Goal: Information Seeking & Learning: Learn about a topic

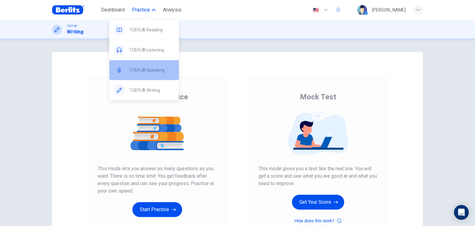
click at [151, 68] on span "TOEFL® Speaking" at bounding box center [151, 69] width 45 height 7
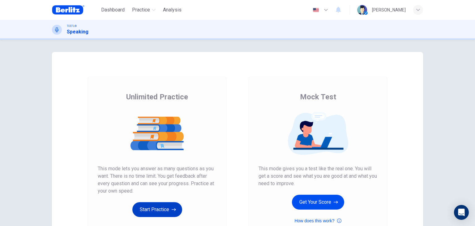
click at [165, 208] on button "Start Practice" at bounding box center [157, 209] width 50 height 15
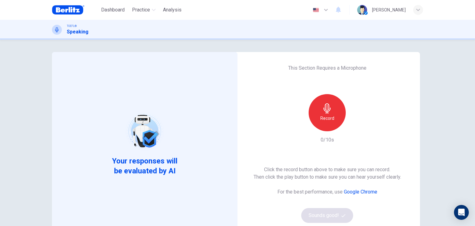
click at [332, 106] on div "Record" at bounding box center [326, 112] width 37 height 37
click at [331, 112] on div "Stop" at bounding box center [326, 112] width 37 height 37
click at [355, 126] on icon "button" at bounding box center [356, 126] width 3 height 4
click at [322, 214] on button "Sounds good!" at bounding box center [327, 215] width 52 height 15
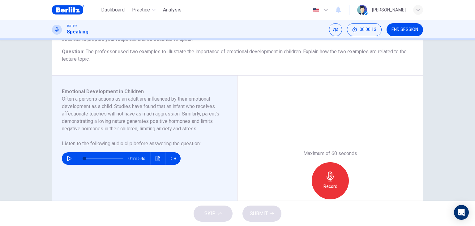
scroll to position [74, 0]
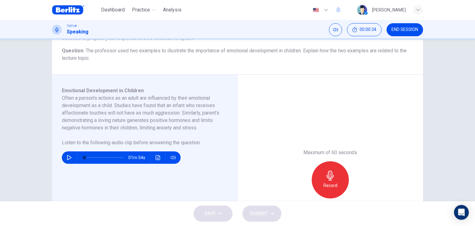
click at [67, 160] on icon "button" at bounding box center [69, 157] width 5 height 5
type input "*"
click at [334, 174] on div "Record" at bounding box center [330, 179] width 37 height 37
click at [327, 178] on icon "button" at bounding box center [329, 175] width 7 height 10
click at [299, 194] on icon "button" at bounding box center [302, 193] width 6 height 6
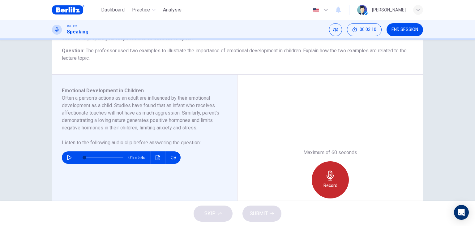
click at [325, 177] on icon "button" at bounding box center [330, 175] width 10 height 10
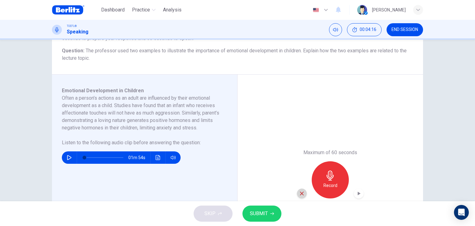
click at [300, 191] on icon "button" at bounding box center [302, 193] width 6 height 6
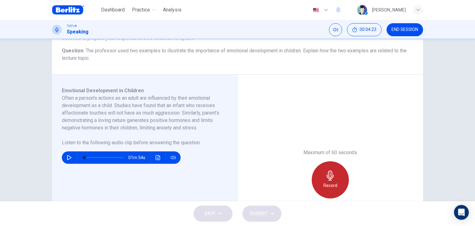
click at [327, 174] on icon "button" at bounding box center [330, 175] width 10 height 10
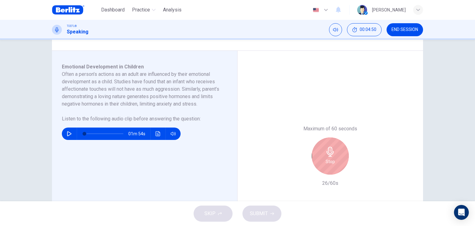
scroll to position [99, 0]
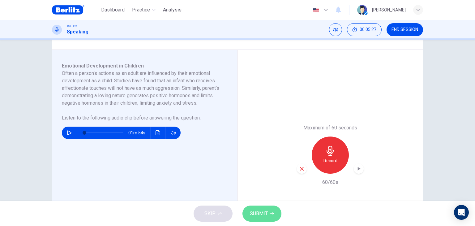
click at [258, 210] on span "SUBMIT" at bounding box center [259, 213] width 18 height 9
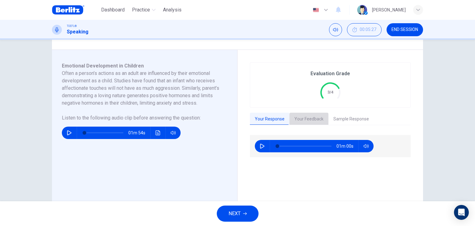
click at [308, 117] on button "Your Feedback" at bounding box center [308, 119] width 39 height 13
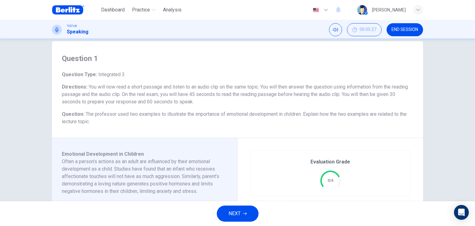
scroll to position [0, 0]
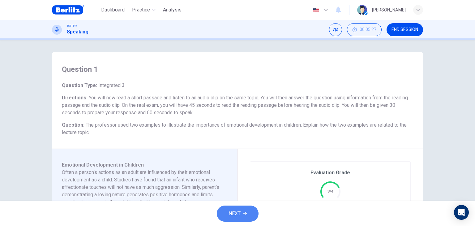
click at [240, 214] on button "NEXT" at bounding box center [238, 213] width 42 height 16
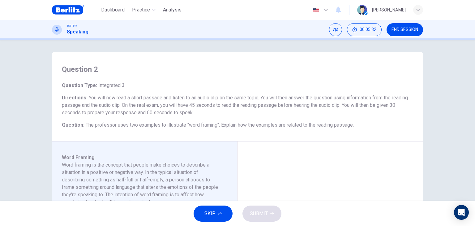
click at [6, 140] on div "Question 2 Question Type : Integrated 3 Directions : You will now read a short …" at bounding box center [237, 120] width 475 height 161
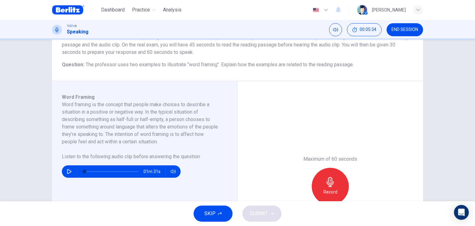
scroll to position [62, 0]
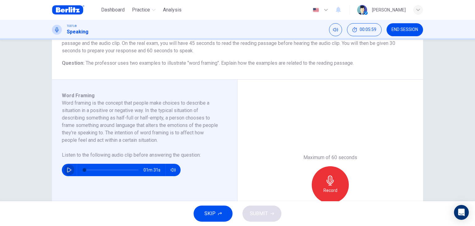
click at [64, 170] on button "button" at bounding box center [69, 170] width 10 height 12
type input "*"
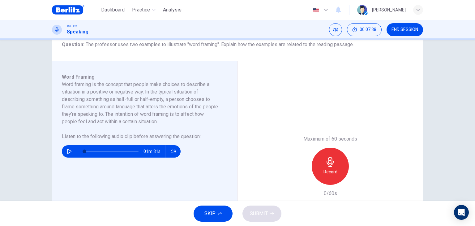
scroll to position [87, 0]
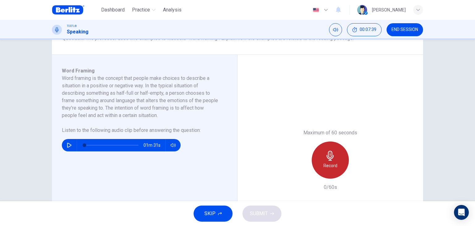
click at [330, 158] on icon "button" at bounding box center [330, 156] width 10 height 10
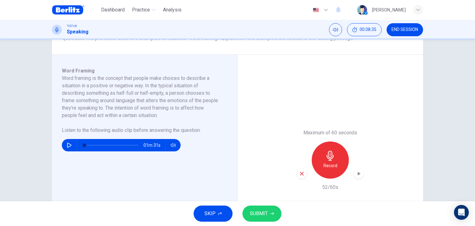
click at [300, 174] on icon "button" at bounding box center [302, 174] width 4 height 4
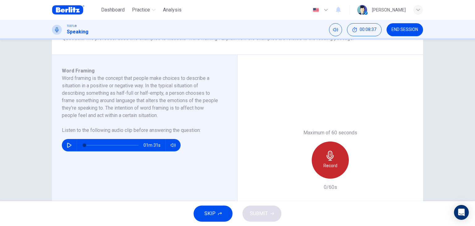
click at [330, 160] on icon "button" at bounding box center [330, 156] width 10 height 10
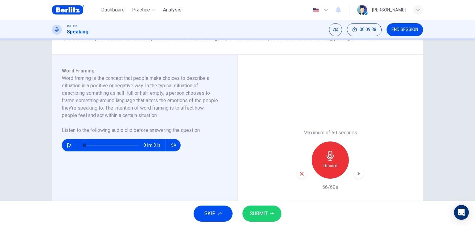
click at [358, 172] on icon "button" at bounding box center [359, 174] width 3 height 4
click at [300, 173] on icon "button" at bounding box center [302, 174] width 4 height 4
click at [299, 172] on div "Record" at bounding box center [330, 159] width 67 height 37
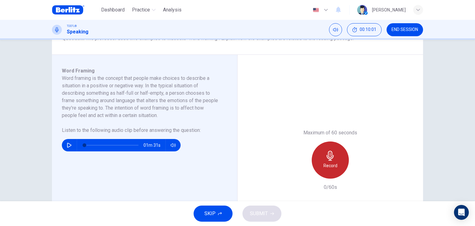
click at [322, 161] on div "Record" at bounding box center [330, 159] width 37 height 37
click at [322, 161] on div "Stop" at bounding box center [330, 159] width 37 height 37
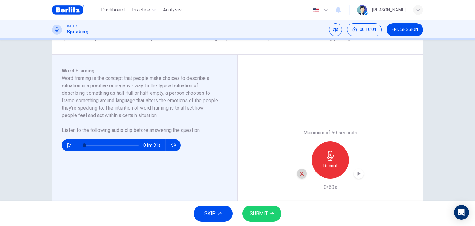
click at [299, 173] on icon "button" at bounding box center [302, 174] width 6 height 6
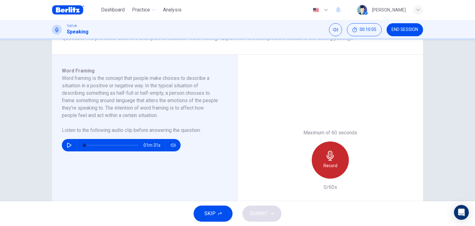
click at [325, 156] on icon "button" at bounding box center [330, 156] width 10 height 10
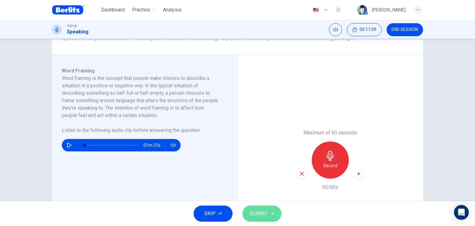
click at [261, 211] on span "SUBMIT" at bounding box center [259, 213] width 18 height 9
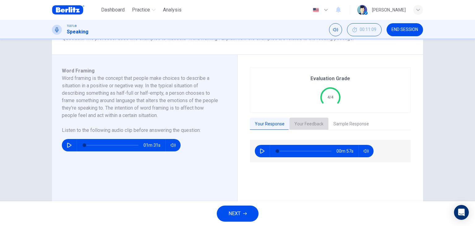
click at [310, 124] on button "Your Feedback" at bounding box center [308, 123] width 39 height 13
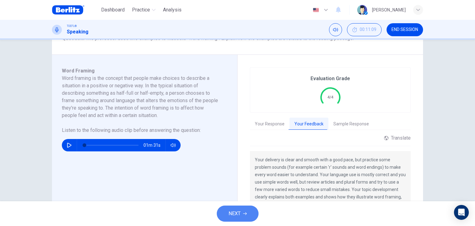
click at [238, 213] on span "NEXT" at bounding box center [234, 213] width 12 height 9
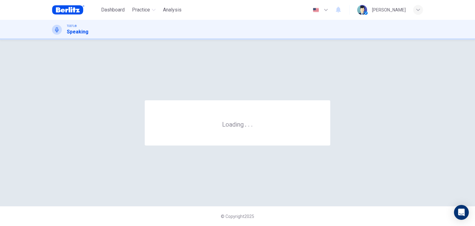
scroll to position [0, 0]
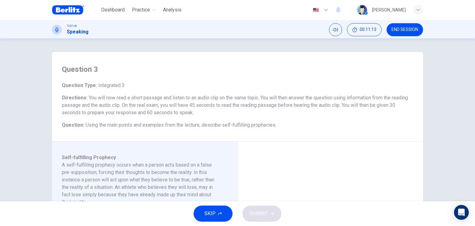
click at [37, 150] on div "Question 3 Question Type : Integrated 3 Directions : You will now read a short …" at bounding box center [237, 120] width 475 height 161
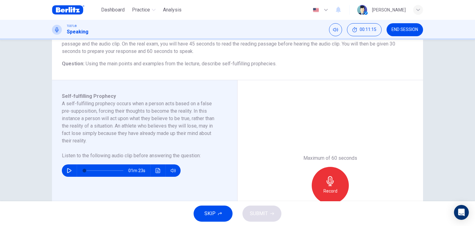
scroll to position [62, 0]
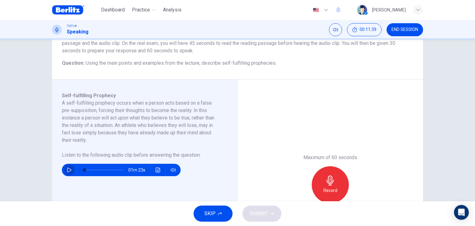
click at [67, 170] on icon "button" at bounding box center [69, 169] width 5 height 5
type input "*"
click at [333, 177] on icon "button" at bounding box center [330, 180] width 10 height 10
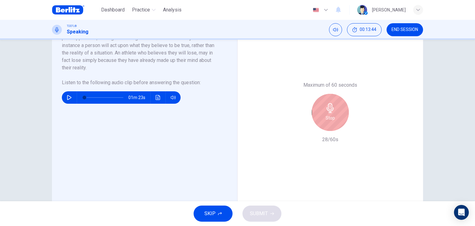
scroll to position [136, 0]
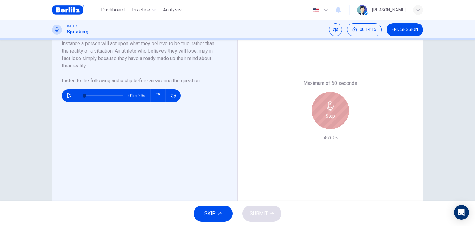
click at [334, 105] on div "Stop" at bounding box center [330, 110] width 37 height 37
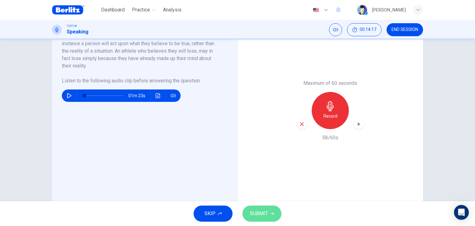
click at [267, 209] on span "SUBMIT" at bounding box center [259, 213] width 18 height 9
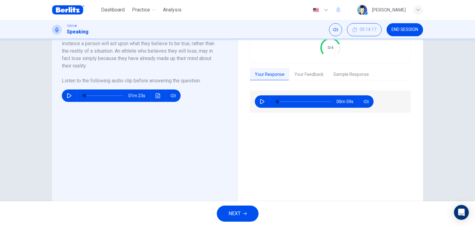
click at [313, 73] on button "Your Feedback" at bounding box center [308, 74] width 39 height 13
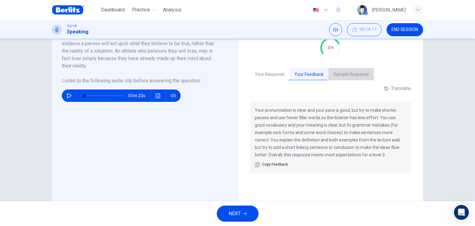
click at [358, 70] on button "Sample Response" at bounding box center [350, 74] width 45 height 13
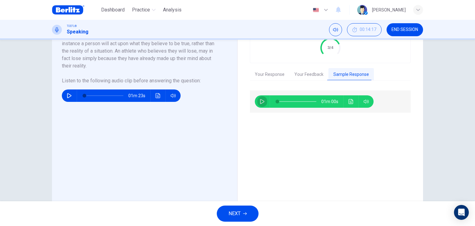
click at [261, 100] on icon "button" at bounding box center [262, 101] width 4 height 5
type input "**"
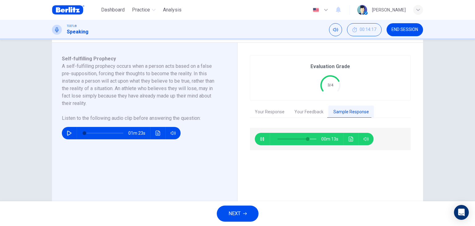
scroll to position [99, 0]
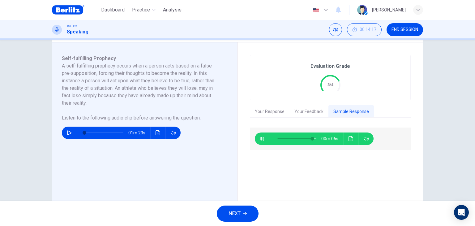
type input "**"
click at [235, 213] on span "NEXT" at bounding box center [234, 213] width 12 height 9
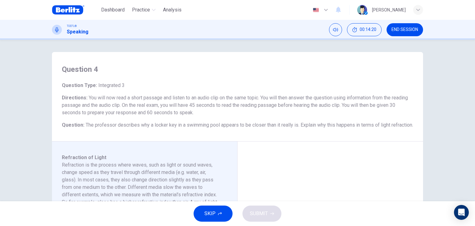
click at [21, 137] on div "Question 4 Question Type : Integrated 3 Directions : You will now read a short …" at bounding box center [237, 120] width 475 height 161
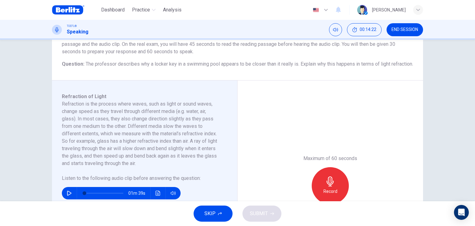
scroll to position [74, 0]
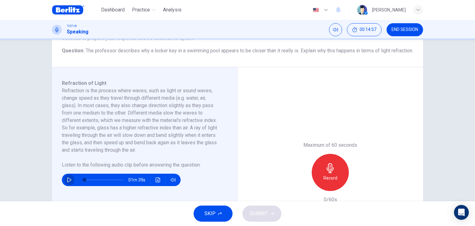
click at [67, 182] on icon "button" at bounding box center [69, 179] width 5 height 5
type input "*"
click at [330, 173] on icon "button" at bounding box center [330, 168] width 10 height 10
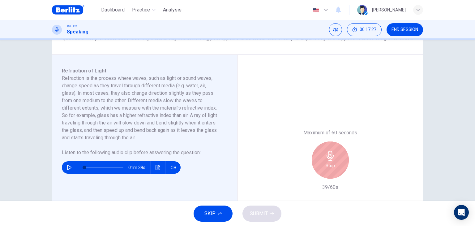
scroll to position [99, 0]
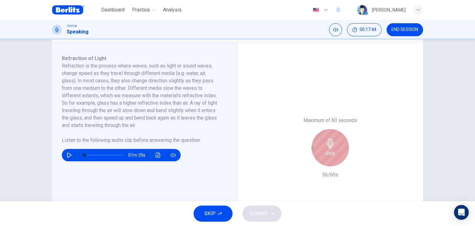
click at [333, 156] on div "Stop" at bounding box center [330, 147] width 37 height 37
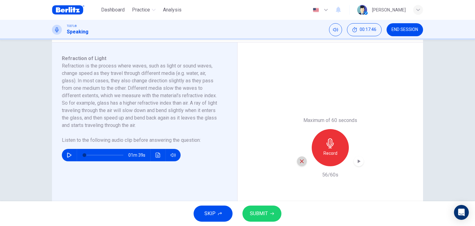
click at [300, 163] on icon "button" at bounding box center [302, 161] width 4 height 4
